Goal: Task Accomplishment & Management: Manage account settings

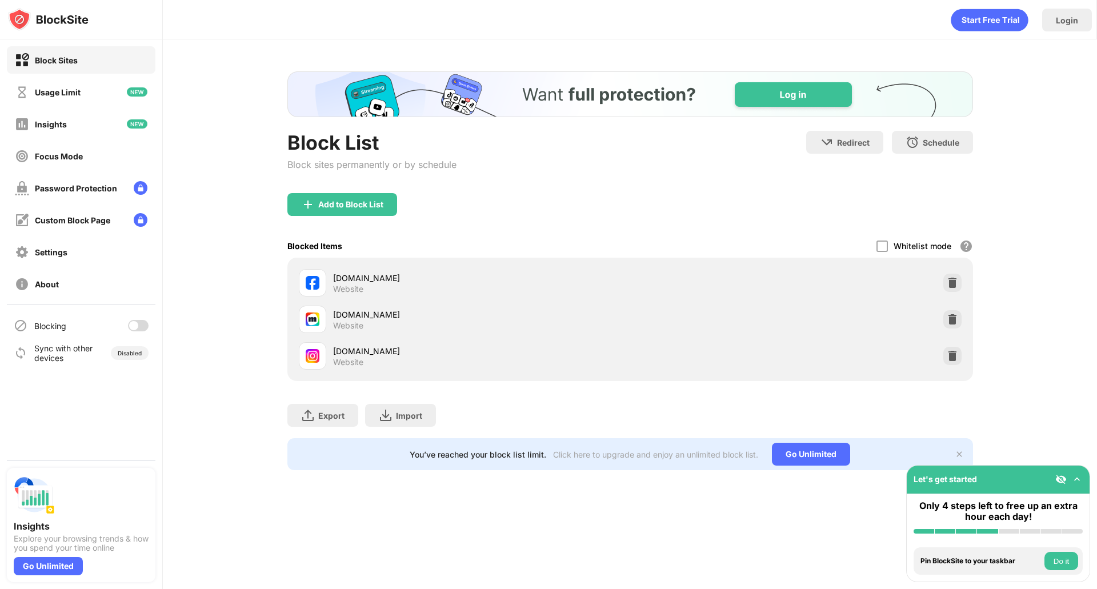
click at [1080, 477] on img at bounding box center [1076, 478] width 11 height 11
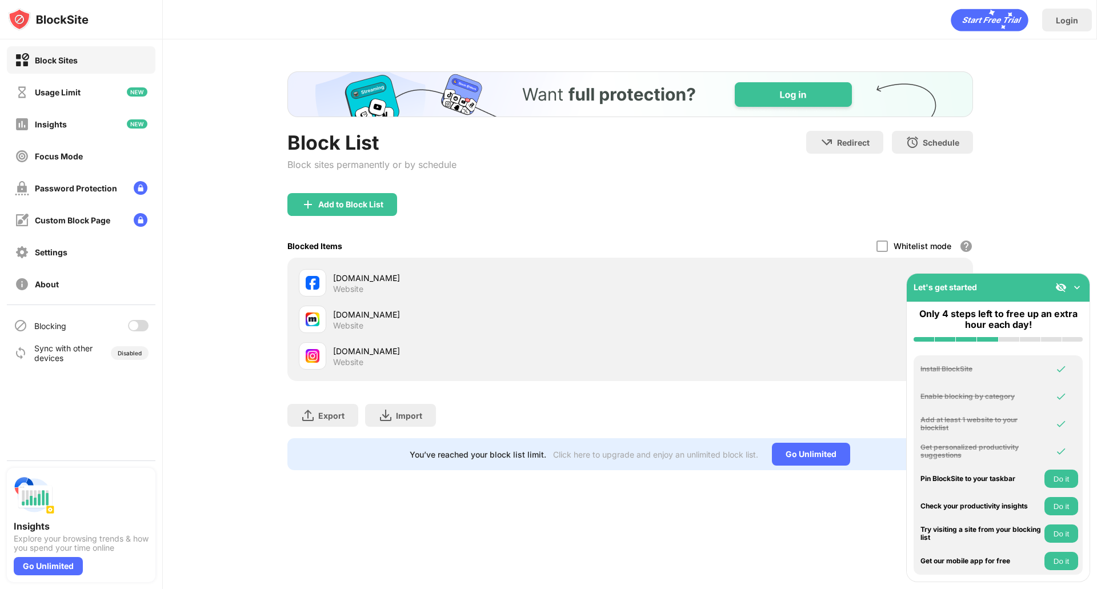
click at [1076, 288] on img at bounding box center [1076, 287] width 11 height 11
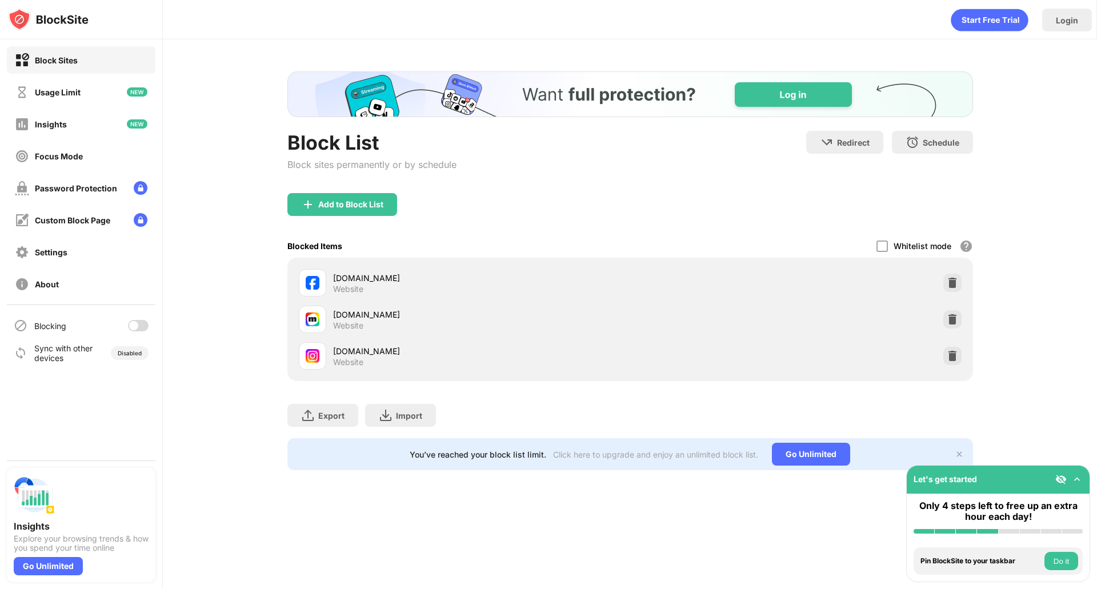
click at [137, 326] on div at bounding box center [133, 325] width 9 height 9
click at [136, 329] on div at bounding box center [138, 325] width 21 height 11
click at [138, 330] on div at bounding box center [138, 325] width 21 height 11
